Goal: Task Accomplishment & Management: Use online tool/utility

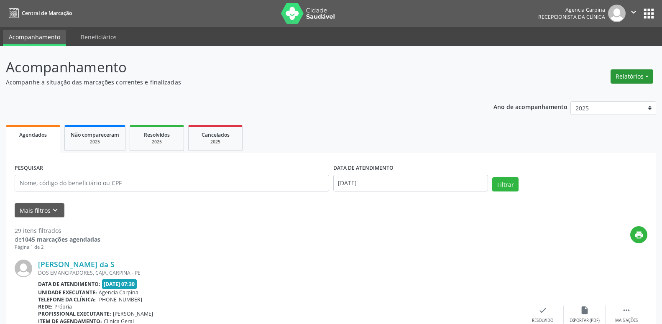
click at [637, 71] on button "Relatórios" at bounding box center [631, 76] width 43 height 14
click at [601, 93] on link "Agendamentos" at bounding box center [609, 95] width 90 height 12
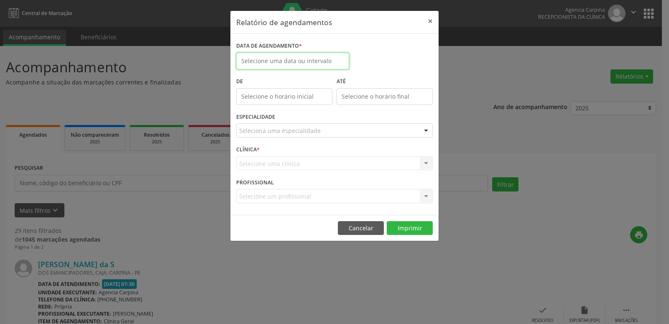
click at [261, 63] on input "text" at bounding box center [292, 61] width 113 height 17
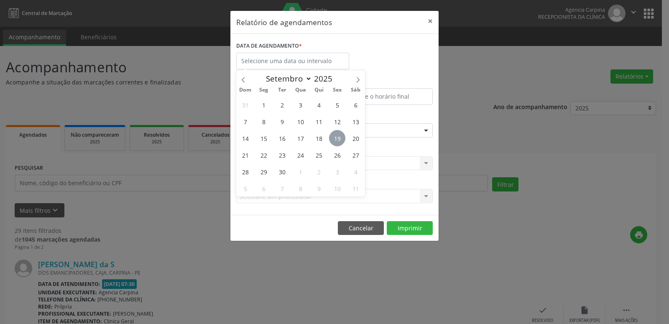
click at [342, 141] on span "19" at bounding box center [337, 138] width 16 height 16
type input "[DATE]"
click at [342, 141] on span "19" at bounding box center [337, 138] width 16 height 16
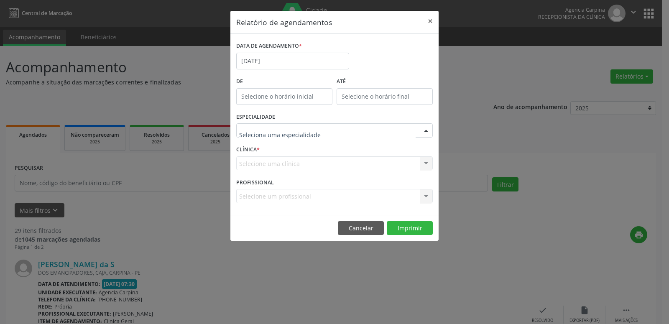
click at [345, 130] on div at bounding box center [334, 130] width 197 height 14
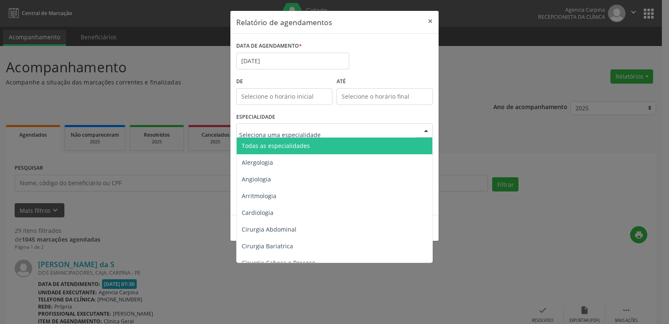
click at [332, 148] on span "Todas as especialidades" at bounding box center [335, 146] width 197 height 17
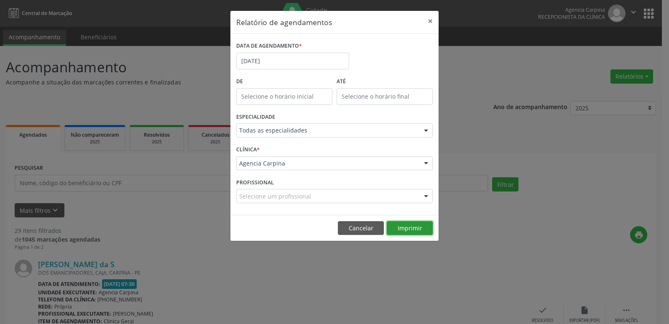
click at [416, 230] on button "Imprimir" at bounding box center [410, 228] width 46 height 14
click at [311, 63] on input "[DATE]" at bounding box center [292, 61] width 113 height 17
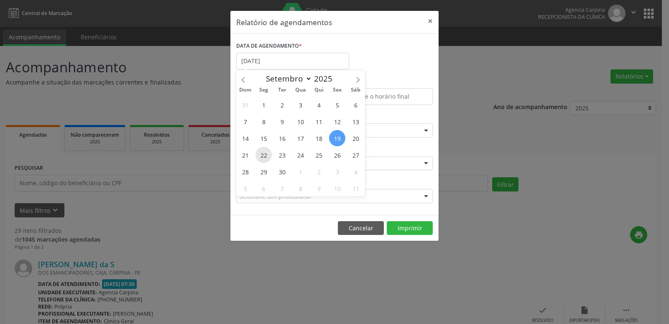
click at [265, 153] on span "22" at bounding box center [263, 155] width 16 height 16
type input "22/09/2025"
click at [265, 153] on span "22" at bounding box center [263, 155] width 16 height 16
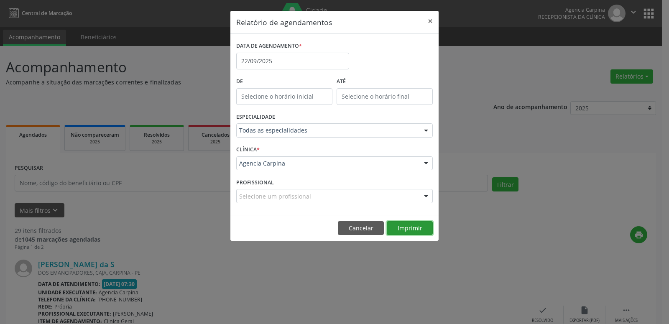
click at [391, 227] on button "Imprimir" at bounding box center [410, 228] width 46 height 14
click at [298, 61] on input "22/09/2025" at bounding box center [292, 61] width 113 height 17
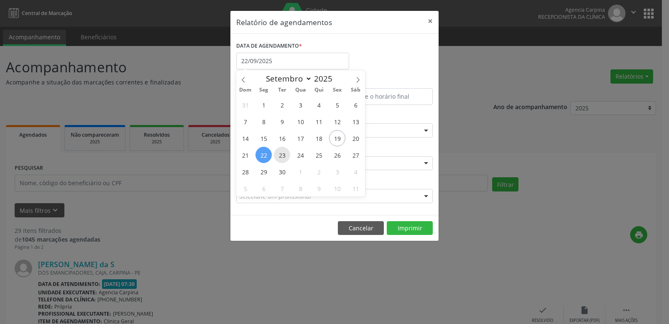
click at [282, 153] on span "23" at bounding box center [282, 155] width 16 height 16
type input "23/09/2025"
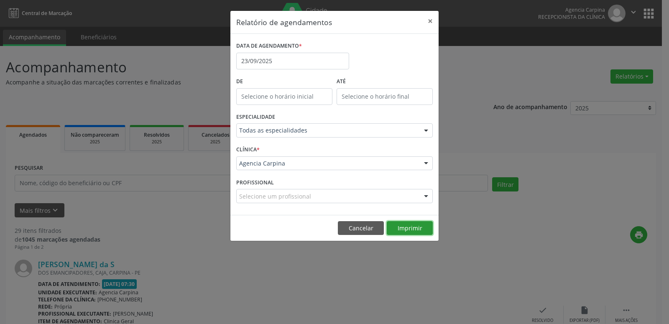
click at [414, 225] on button "Imprimir" at bounding box center [410, 228] width 46 height 14
click at [426, 21] on button "×" at bounding box center [430, 21] width 17 height 20
